Goal: Task Accomplishment & Management: Use online tool/utility

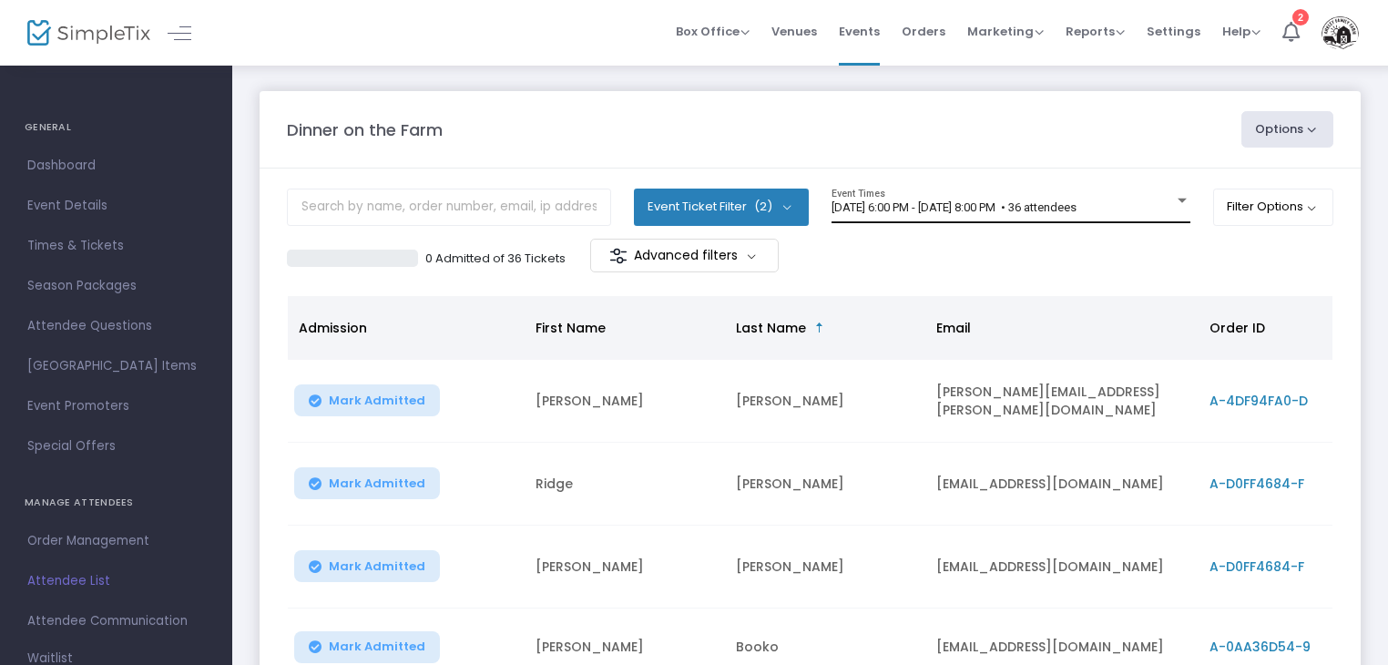
click at [1178, 201] on div at bounding box center [1181, 201] width 9 height 5
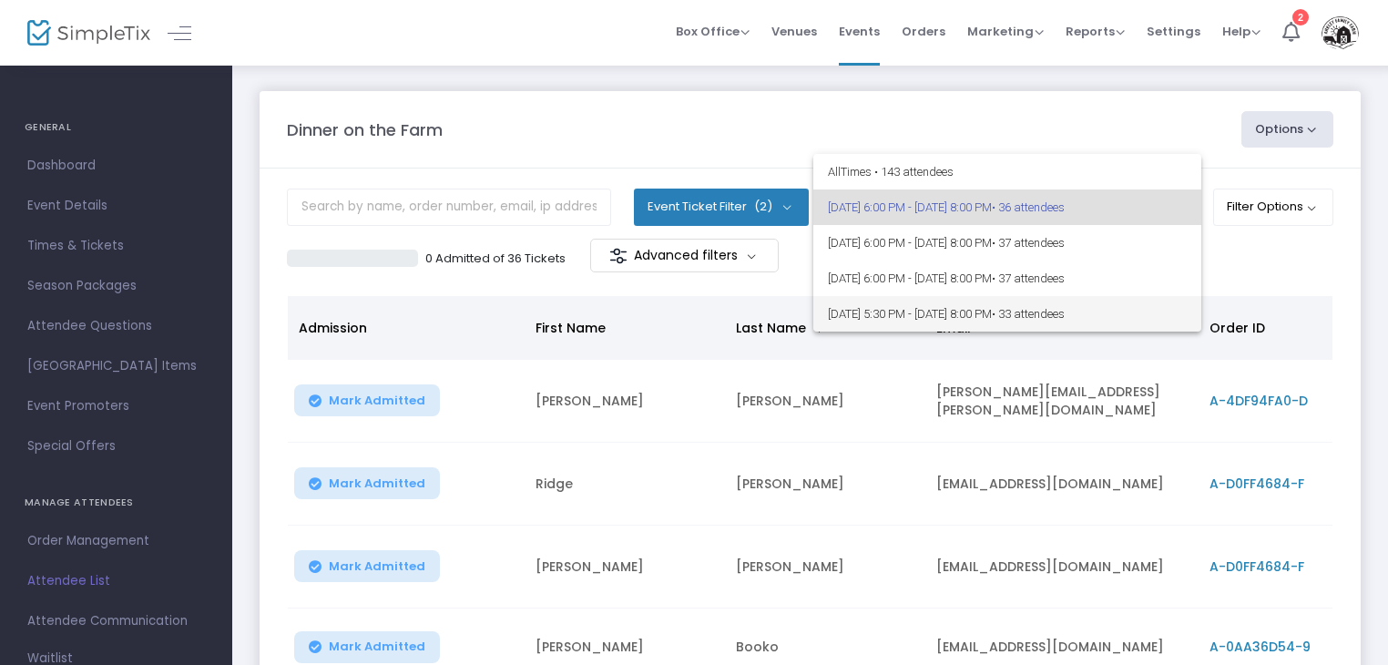
click at [1065, 311] on span "• 33 attendees" at bounding box center [1028, 314] width 73 height 14
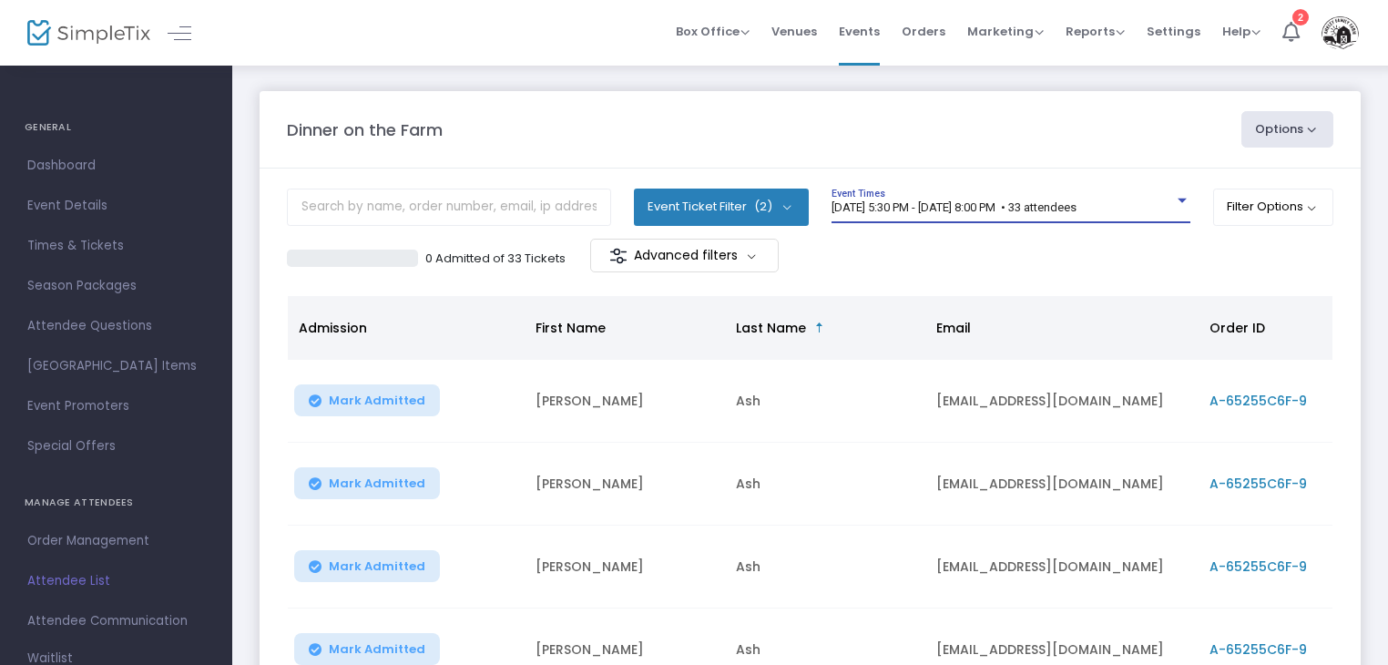
click at [1312, 127] on button "Options" at bounding box center [1287, 129] width 93 height 36
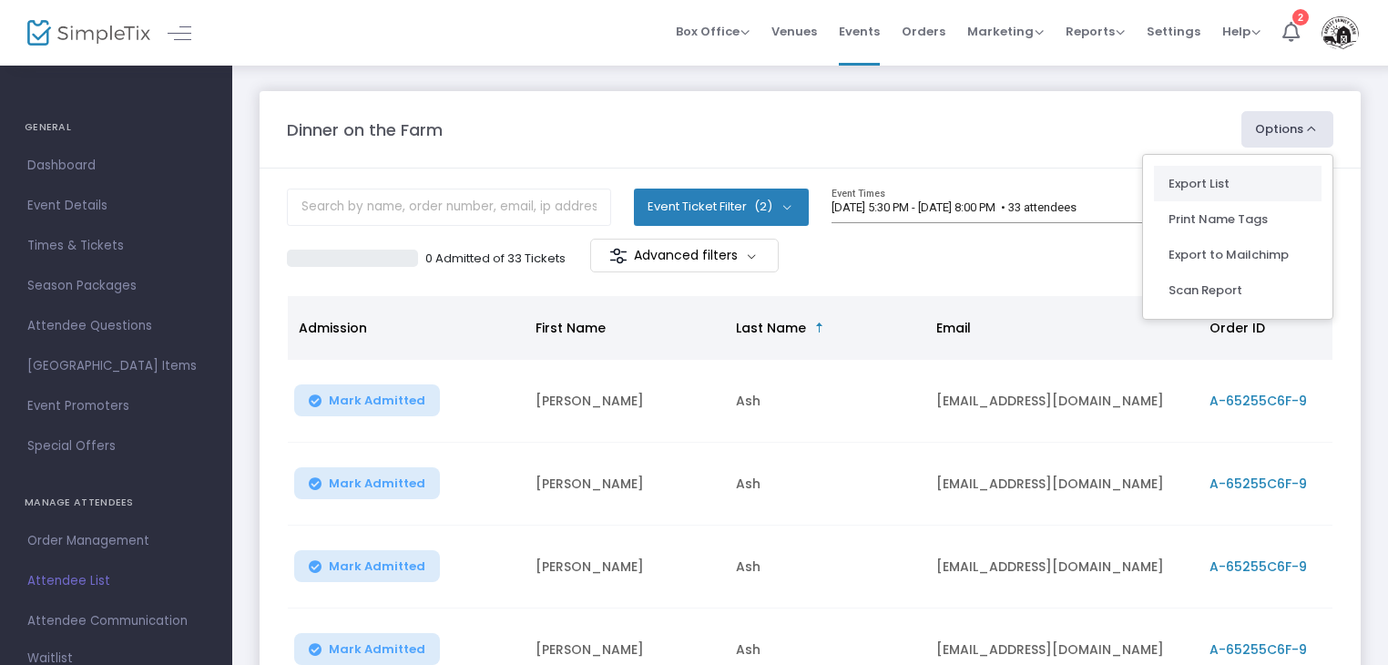
click at [1224, 183] on li "Export List" at bounding box center [1238, 184] width 168 height 36
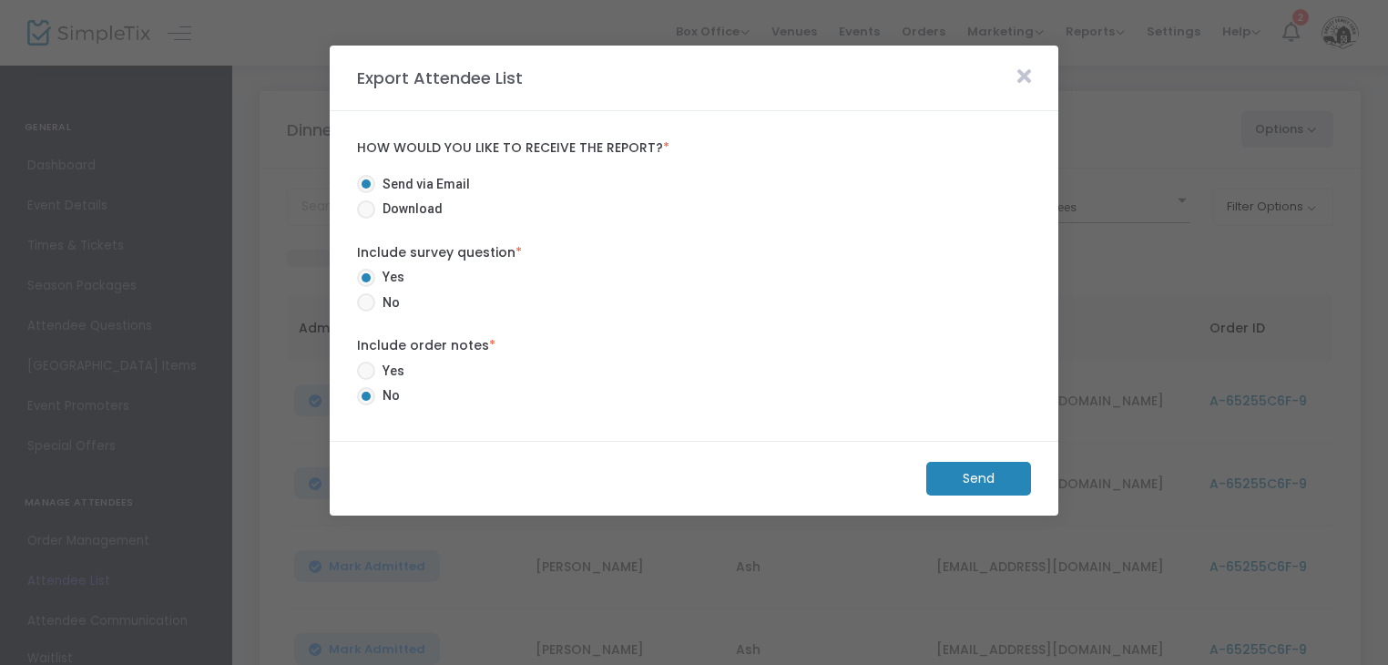
radio input "false"
radio input "true"
click at [994, 469] on m-button "Send" at bounding box center [978, 479] width 105 height 34
